Goal: Task Accomplishment & Management: Manage account settings

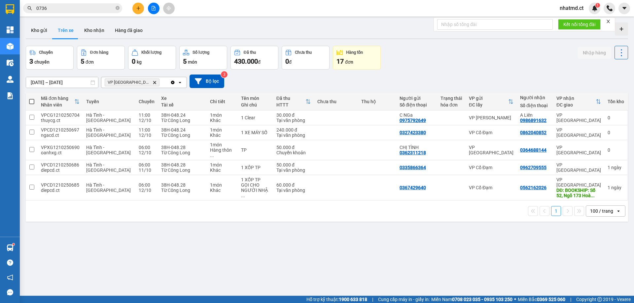
click at [569, 12] on span "nhatmd.ct" at bounding box center [571, 8] width 34 height 8
click at [576, 22] on span "Đăng xuất" at bounding box center [578, 20] width 28 height 7
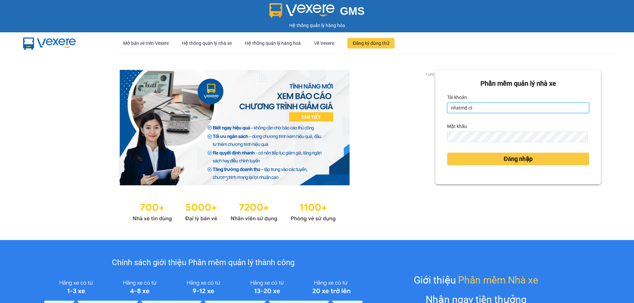
click at [486, 105] on input "nhatmd.ct" at bounding box center [518, 108] width 142 height 11
type input "linhmd.ct"
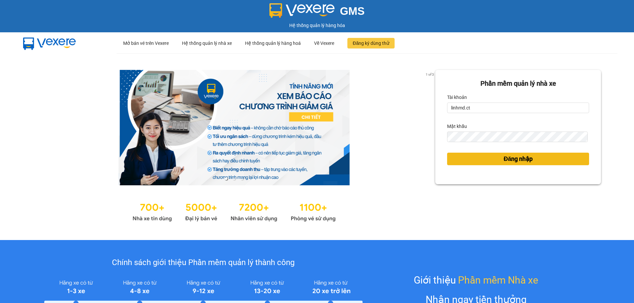
click at [504, 159] on span "Đăng nhập" at bounding box center [518, 159] width 29 height 9
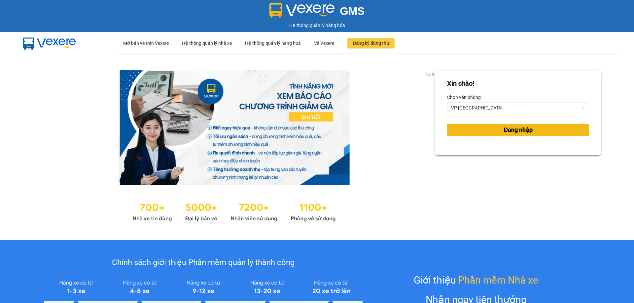
click at [484, 128] on button "Đăng nhập" at bounding box center [518, 130] width 142 height 13
